Goal: Ask a question

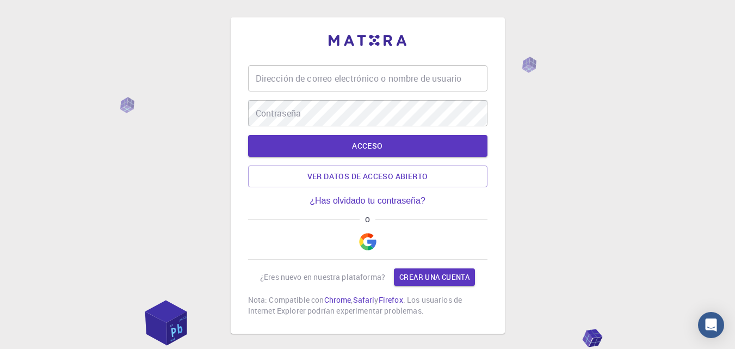
click at [433, 84] on input "Dirección de correo electrónico o nombre de usuario" at bounding box center [367, 78] width 239 height 26
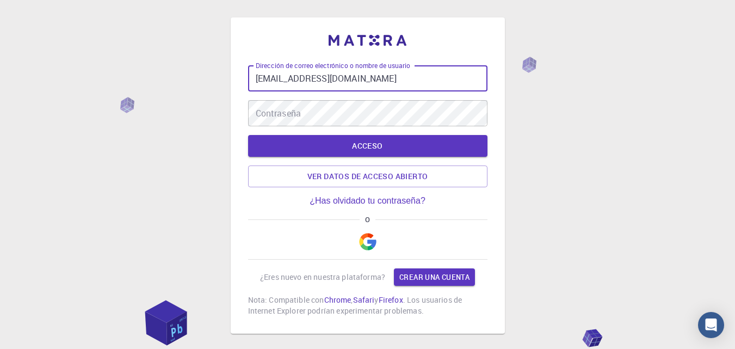
type input "[EMAIL_ADDRESS][DOMAIN_NAME]"
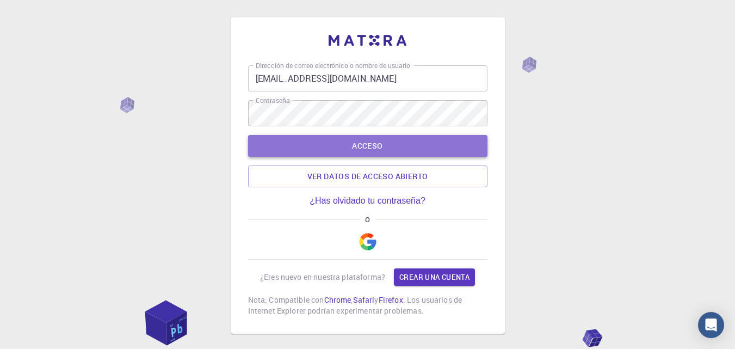
click at [397, 143] on button "ACCESO" at bounding box center [367, 146] width 239 height 22
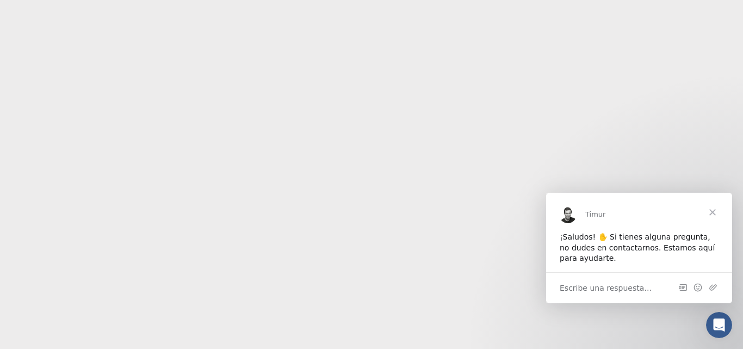
click at [612, 287] on font "Escribe una respuesta…" at bounding box center [606, 288] width 92 height 9
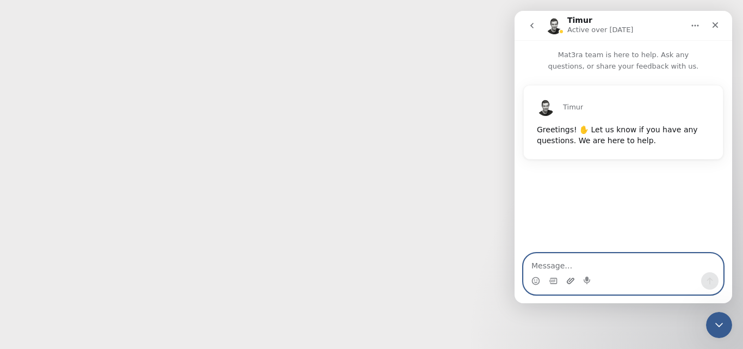
click at [571, 279] on icon "Upload attachment" at bounding box center [571, 281] width 8 height 6
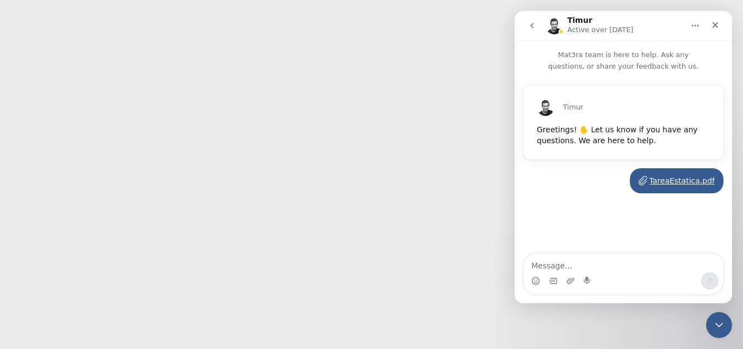
click at [649, 125] on div "Greetings! ✋ Let us know if you have any questions. We are here to help." at bounding box center [623, 135] width 173 height 21
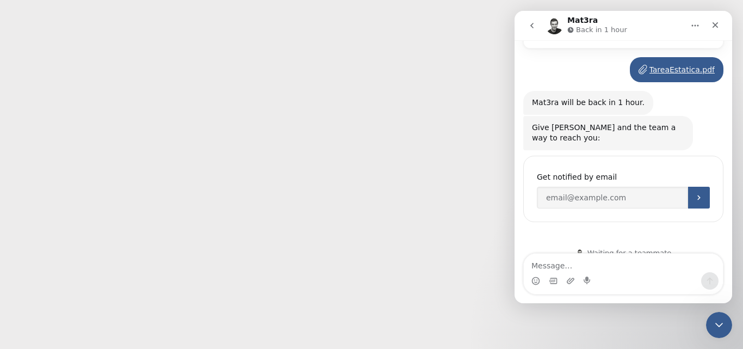
scroll to position [115, 0]
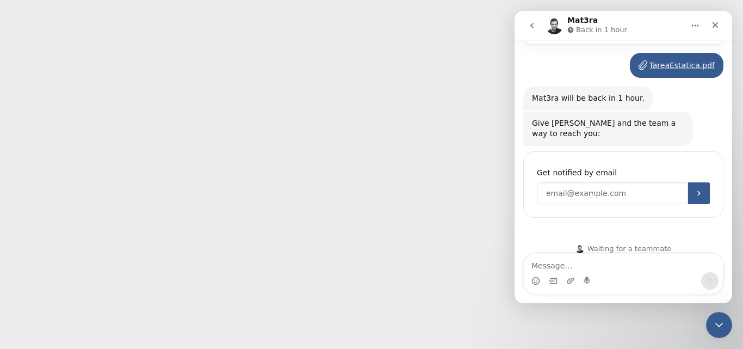
click at [638, 192] on input "Enter your email" at bounding box center [612, 193] width 151 height 22
click at [689, 182] on button "Submit" at bounding box center [699, 193] width 22 height 22
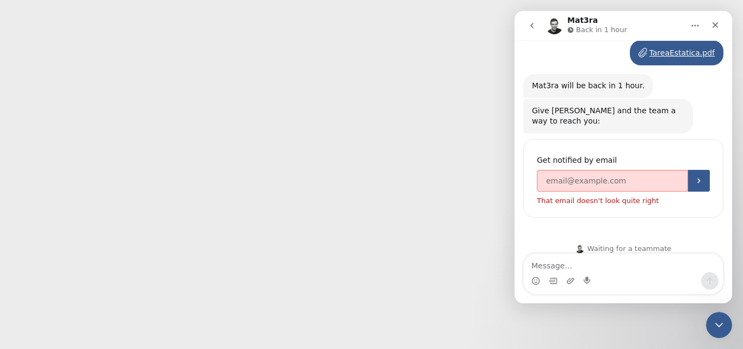
click at [641, 197] on p "That email doesn't look quite right" at bounding box center [598, 200] width 122 height 7
drag, startPoint x: 659, startPoint y: 189, endPoint x: 552, endPoint y: 195, distance: 107.3
click at [552, 195] on div "You'll be notified here and by SMS Get notified by email That email doesn't loo…" at bounding box center [624, 178] width 200 height 79
click at [646, 194] on div "You'll be notified here and by SMS Get notified by email That email doesn't loo…" at bounding box center [624, 178] width 200 height 79
click at [436, 162] on body "Texto original Valora esta traducción Tu opinión servirá para ayudar a mejorar …" at bounding box center [371, 174] width 743 height 349
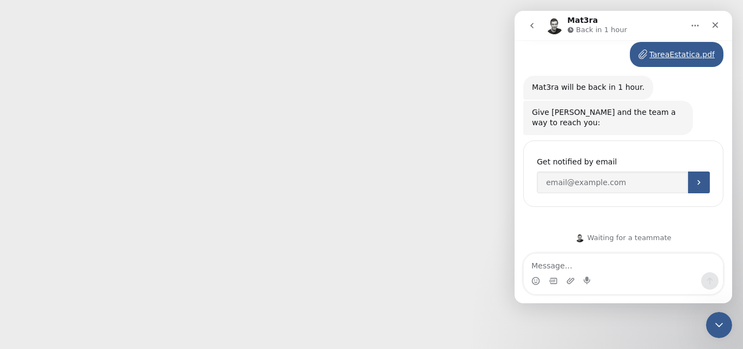
scroll to position [115, 0]
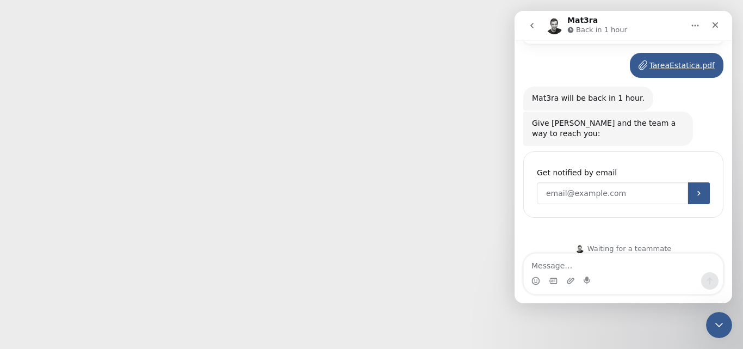
click at [623, 182] on input "Enter your email" at bounding box center [612, 193] width 151 height 22
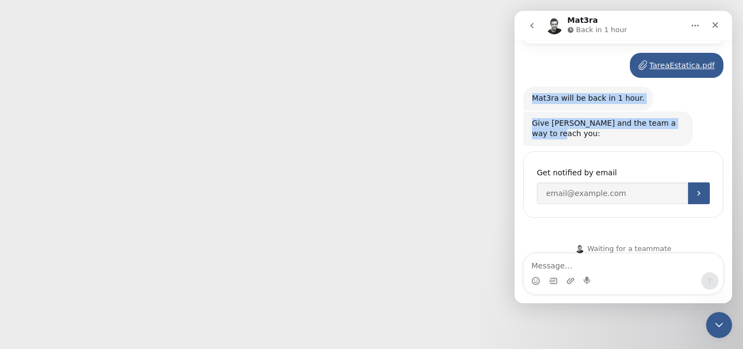
drag, startPoint x: 686, startPoint y: 119, endPoint x: 530, endPoint y: 107, distance: 156.1
click at [530, 107] on div "Timur Greetings! ✋ Let us know if you have any questions. We are here to help. …" at bounding box center [624, 103] width 200 height 266
copy div "Mat3ra will be back in 1 hour. [PERSON_NAME] • Just now Give [PERSON_NAME] and …"
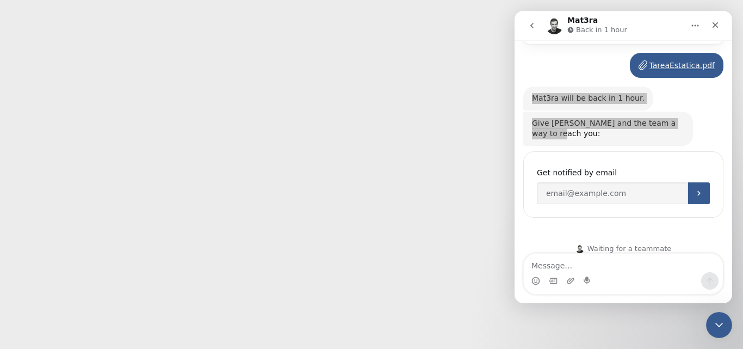
click at [509, 189] on body "Texto original Valora esta traducción Tu opinión servirá para ayudar a mejorar …" at bounding box center [371, 174] width 743 height 349
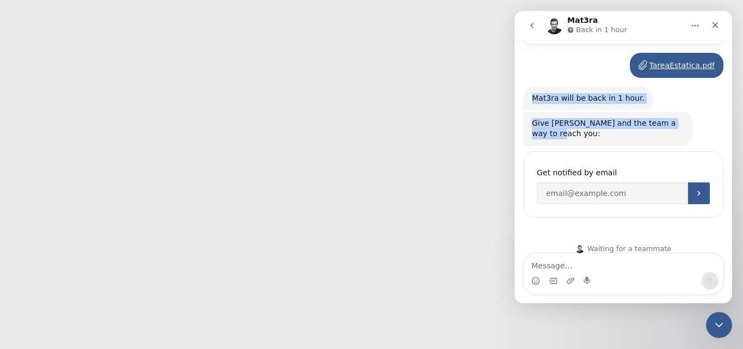
click at [600, 249] on div "Waiting for a teammate" at bounding box center [624, 248] width 218 height 30
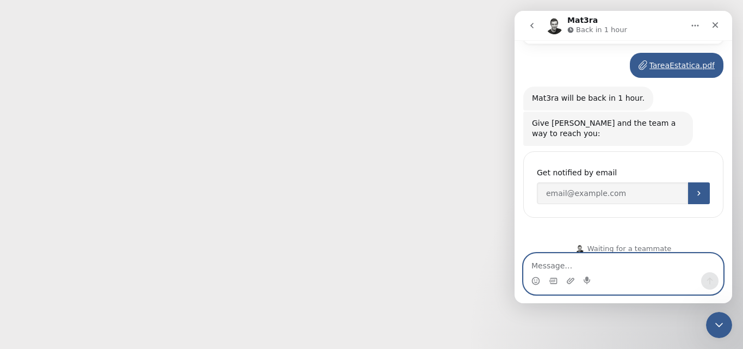
click at [602, 260] on textarea "Message…" at bounding box center [623, 263] width 199 height 19
type textarea "españo porfis"
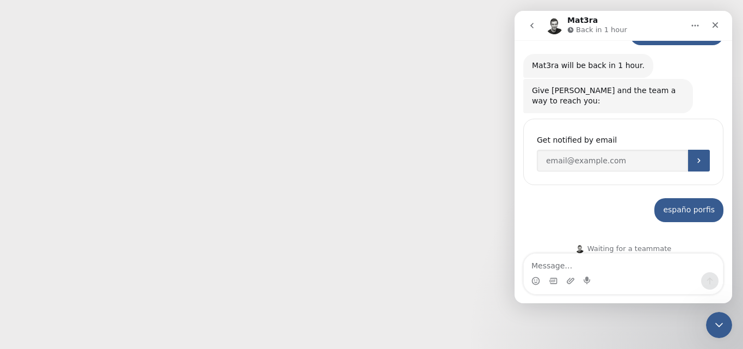
click at [701, 205] on div "españo porfis" at bounding box center [689, 210] width 52 height 11
click at [662, 150] on input "Enter your email" at bounding box center [612, 161] width 151 height 22
click at [591, 27] on p "Back in 1 hour" at bounding box center [601, 29] width 51 height 11
drag, startPoint x: 441, startPoint y: 74, endPoint x: 452, endPoint y: 85, distance: 15.0
click at [441, 75] on body "Texto original Valora esta traducción Tu opinión servirá para ayudar a mejorar …" at bounding box center [371, 174] width 743 height 349
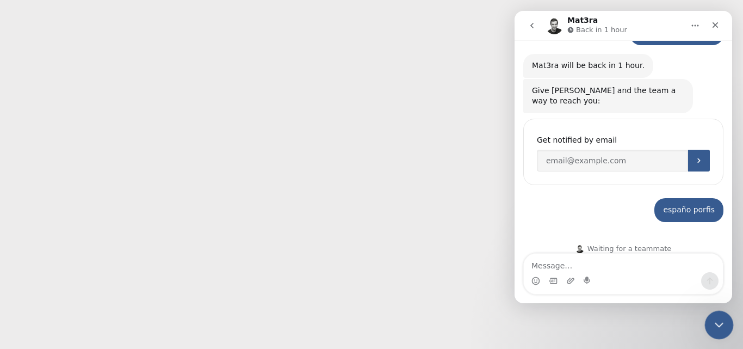
click at [712, 321] on icon "Close Intercom Messenger" at bounding box center [717, 323] width 13 height 13
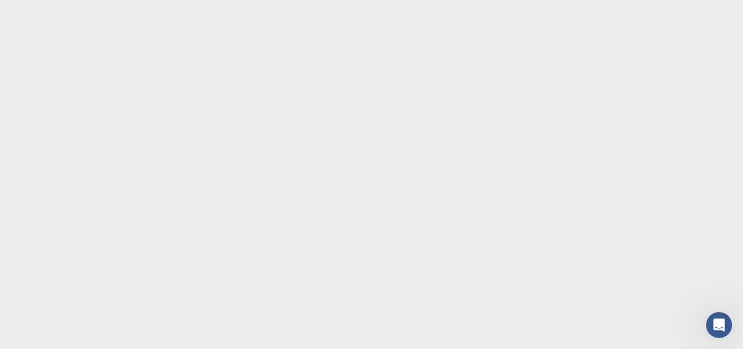
scroll to position [159, 0]
click at [576, 65] on body "Texto original Valora esta traducción Tu opinión servirá para ayudar a mejorar …" at bounding box center [371, 174] width 743 height 349
click at [695, 330] on body "Texto original Valora esta traducción Tu opinión servirá para ayudar a mejorar …" at bounding box center [371, 174] width 743 height 349
click at [708, 319] on div "Open Intercom Messenger" at bounding box center [718, 323] width 36 height 36
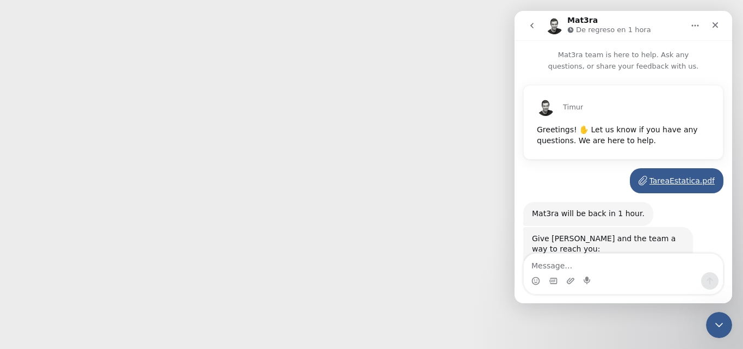
scroll to position [148, 0]
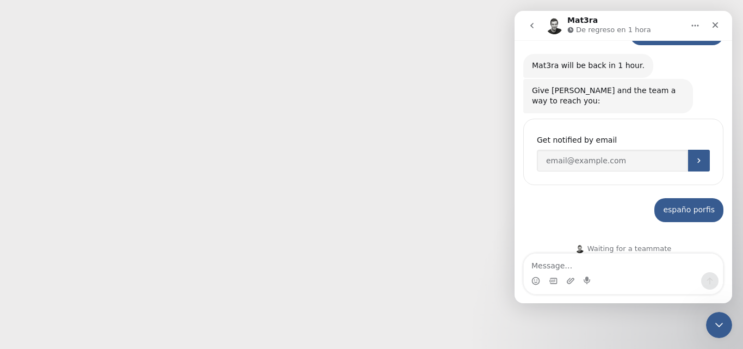
click at [344, 155] on body "Texto original Valora esta traducción Tu opinión servirá para ayudar a mejorar …" at bounding box center [371, 174] width 743 height 349
click at [718, 21] on icon "Cerca" at bounding box center [715, 25] width 9 height 9
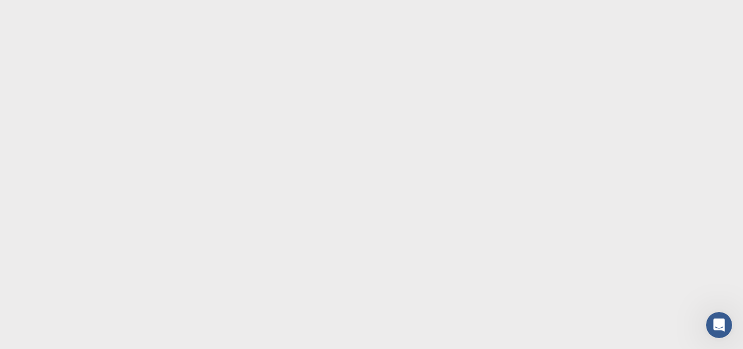
click at [525, 83] on body "Texto original Valora esta traducción Tu opinión servirá para ayudar a mejorar …" at bounding box center [371, 174] width 743 height 349
